Goal: Information Seeking & Learning: Learn about a topic

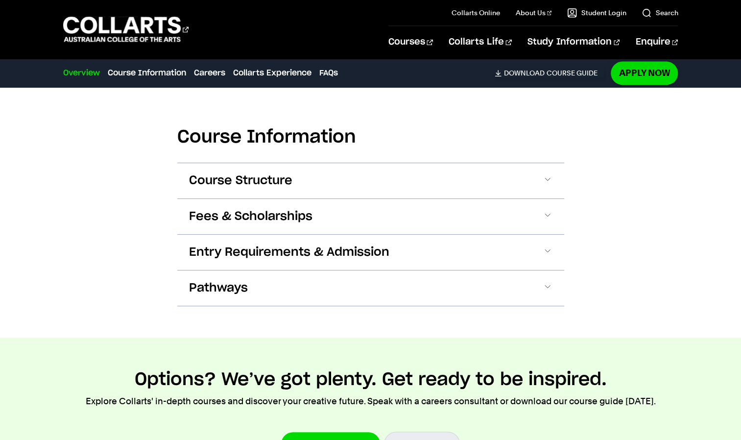
scroll to position [917, 0]
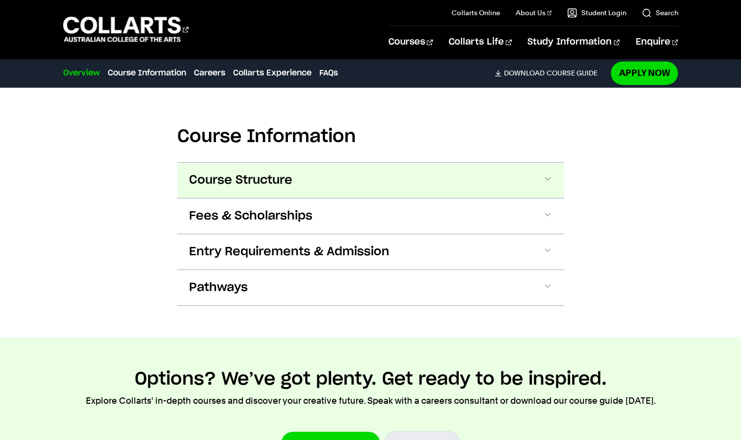
click at [544, 177] on span at bounding box center [548, 180] width 10 height 13
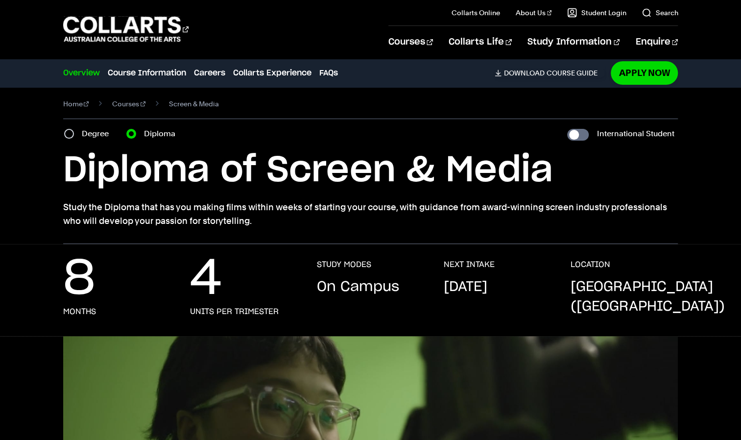
scroll to position [0, 0]
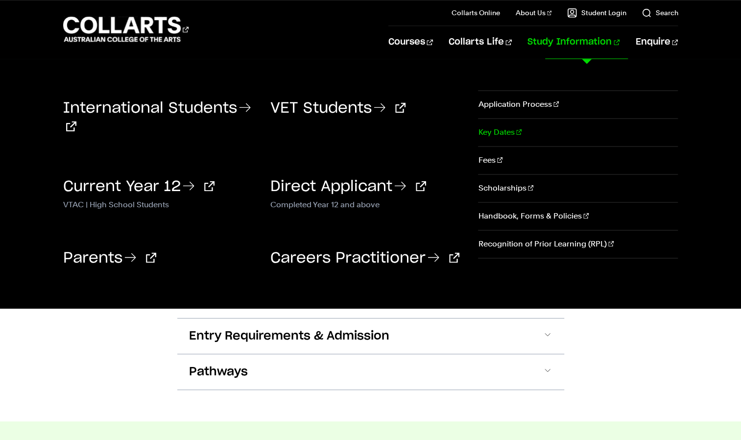
scroll to position [833, 0]
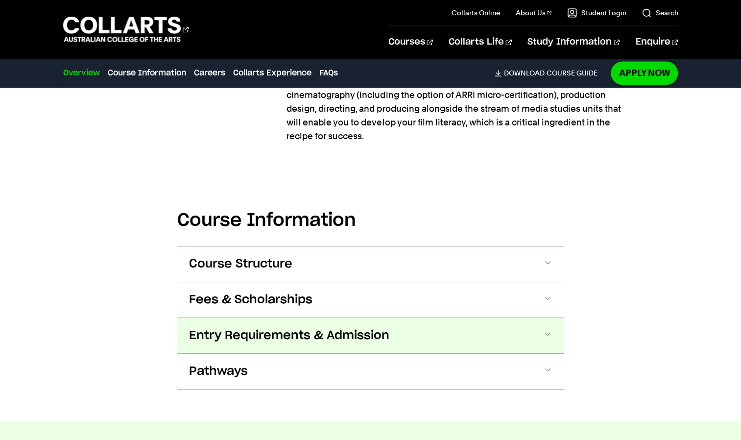
click at [469, 331] on button "Entry Requirements & Admission" at bounding box center [370, 335] width 387 height 35
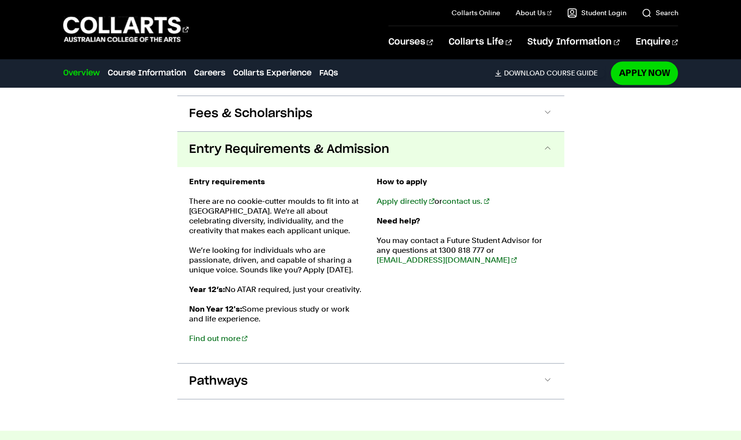
scroll to position [1020, 0]
click at [533, 143] on button "Entry Requirements & Admission" at bounding box center [370, 148] width 387 height 35
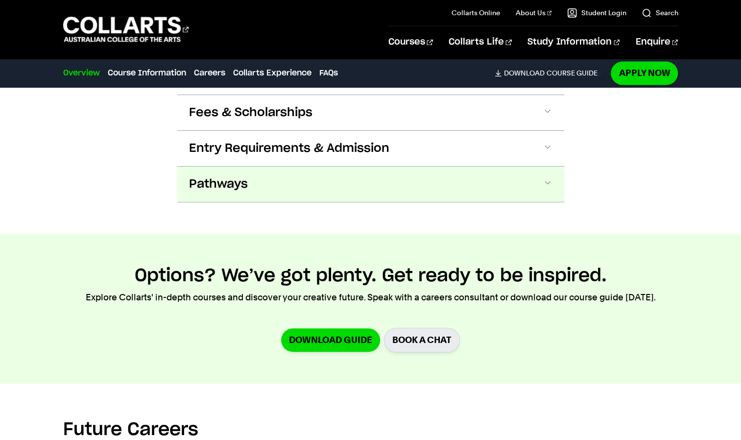
click at [519, 194] on button "Pathways" at bounding box center [370, 184] width 387 height 35
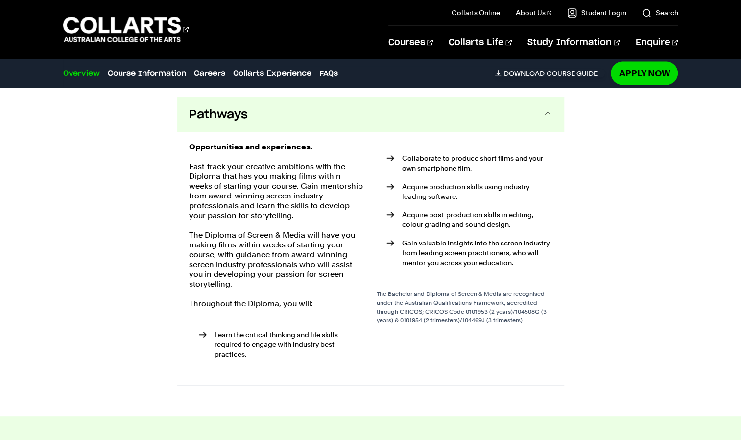
scroll to position [1097, 0]
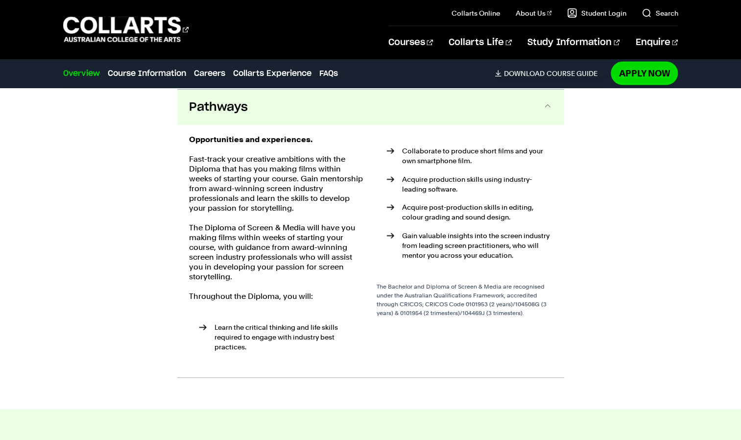
click at [539, 116] on button "Pathways" at bounding box center [370, 107] width 387 height 35
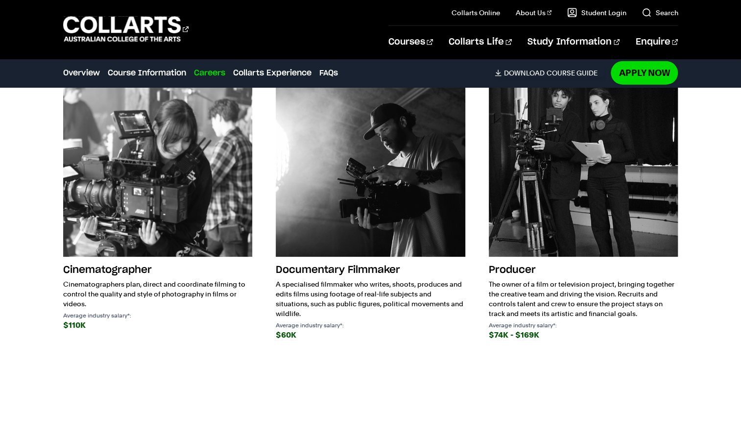
scroll to position [1463, 0]
